Goal: Find specific page/section: Find specific page/section

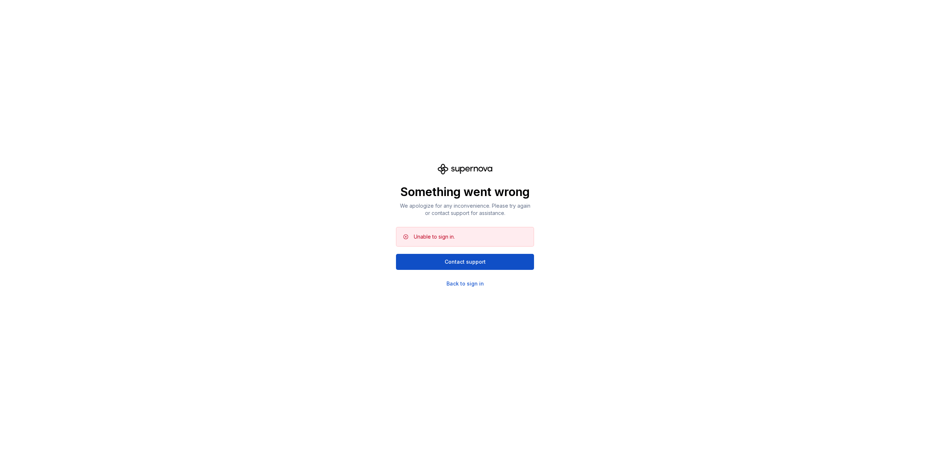
click at [476, 287] on div "Something went wrong We apologize for any inconvenience. Please try again or co…" at bounding box center [465, 225] width 930 height 451
click at [474, 285] on div "Back to sign in" at bounding box center [465, 283] width 37 height 7
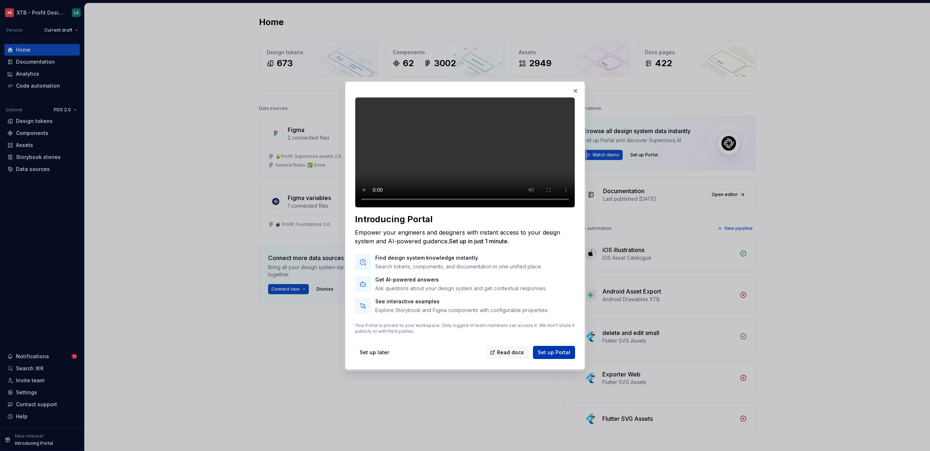
click at [546, 356] on span "Set up Portal" at bounding box center [554, 351] width 33 height 7
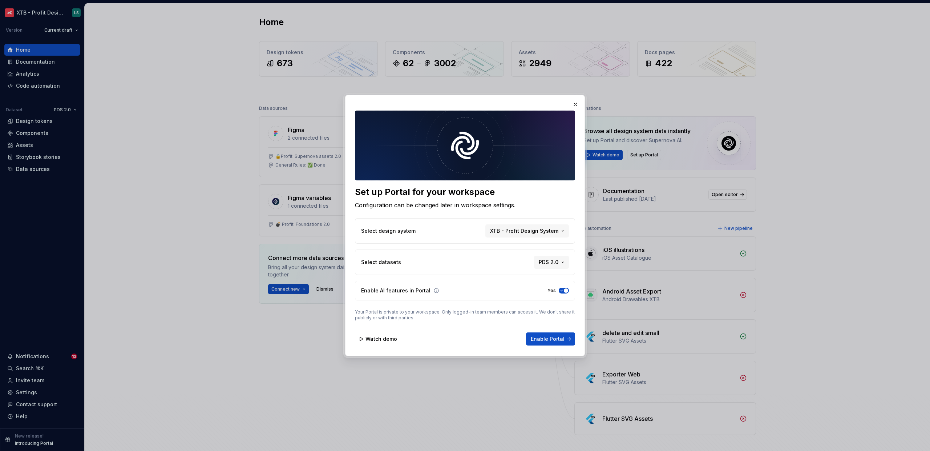
click at [574, 109] on div "Set up Portal for your workspace Configuration can be changed later in workspac…" at bounding box center [465, 225] width 222 height 243
click at [574, 106] on button "button" at bounding box center [575, 104] width 10 height 10
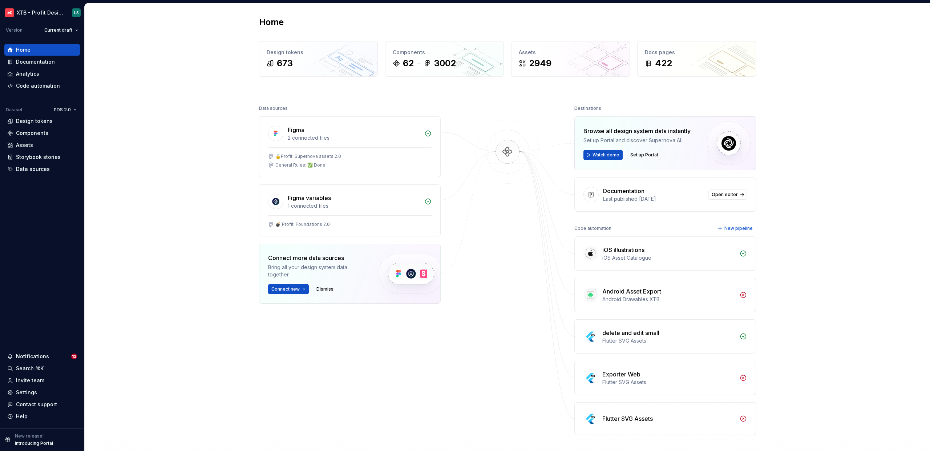
click at [193, 207] on div "Home Design tokens 673 Components 62 3002 Assets 2949 Docs pages 422 Data sourc…" at bounding box center [507, 240] width 845 height 474
click at [428, 65] on icon at bounding box center [427, 63] width 7 height 7
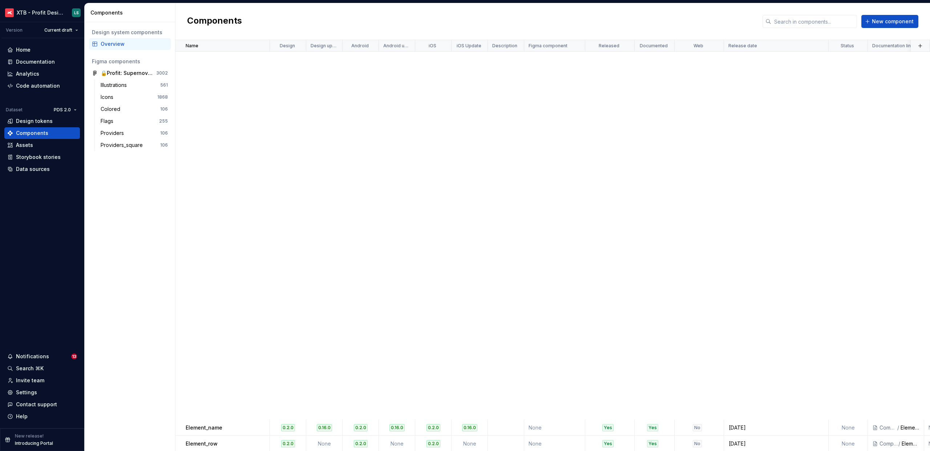
scroll to position [596, 0]
